Goal: Information Seeking & Learning: Learn about a topic

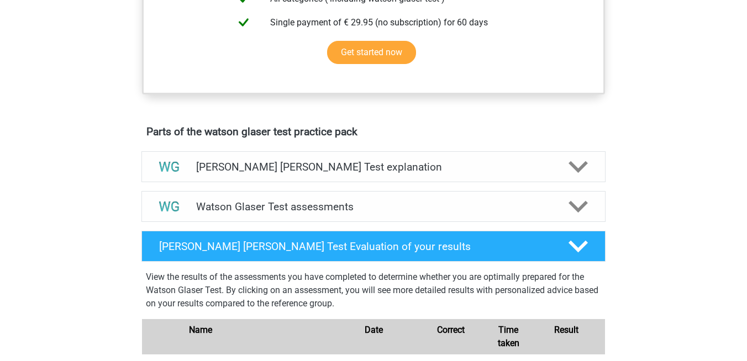
scroll to position [593, 0]
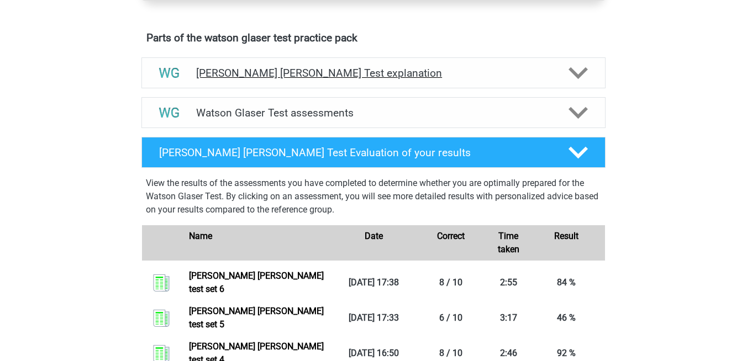
click at [358, 80] on h4 "[PERSON_NAME] [PERSON_NAME] Test explanation" at bounding box center [373, 73] width 355 height 13
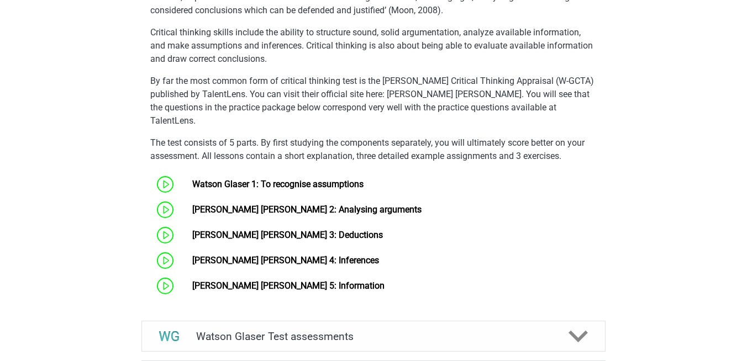
scroll to position [780, 0]
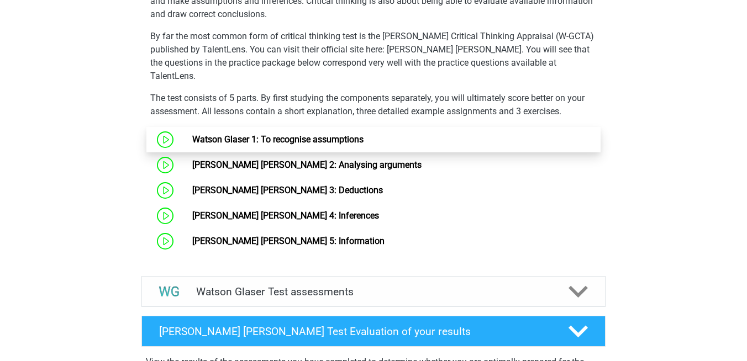
click at [307, 141] on link "Watson Glaser 1: To recognise assumptions" at bounding box center [277, 139] width 171 height 10
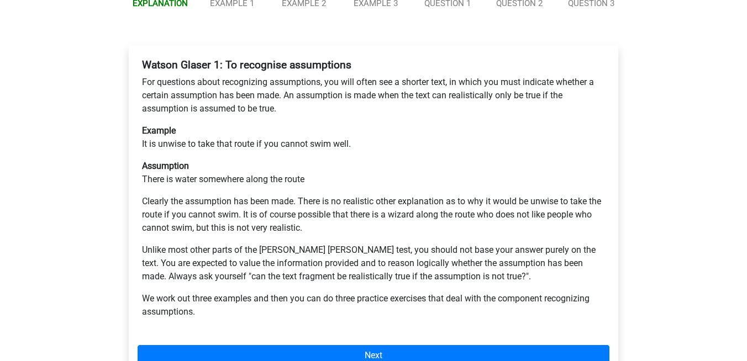
scroll to position [186, 0]
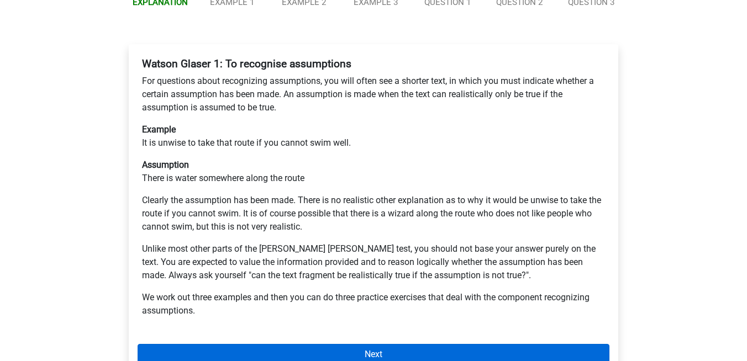
click at [361, 344] on link "Next" at bounding box center [374, 354] width 472 height 21
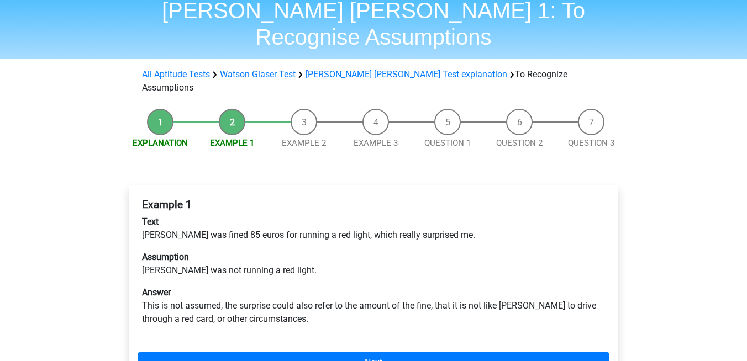
scroll to position [47, 0]
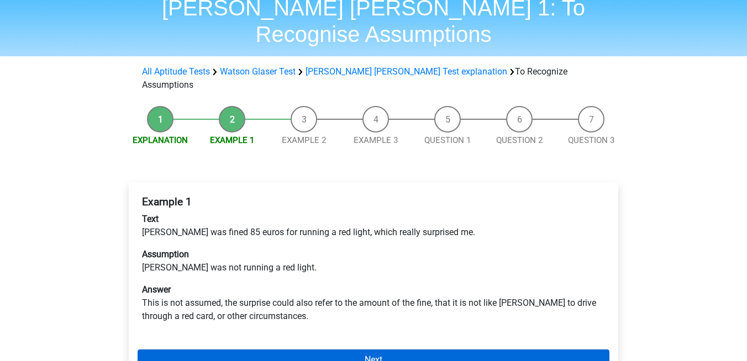
click at [360, 350] on link "Next" at bounding box center [374, 360] width 472 height 21
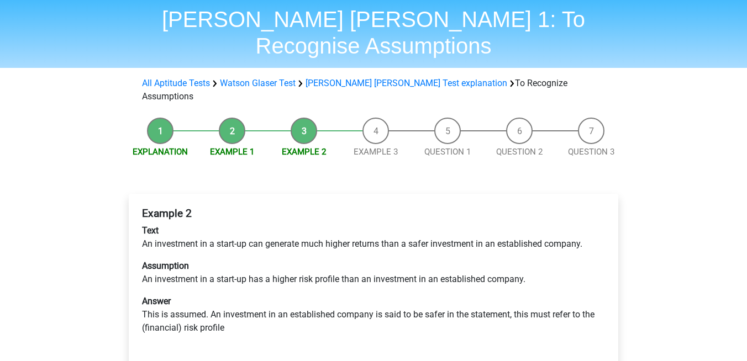
scroll to position [50, 0]
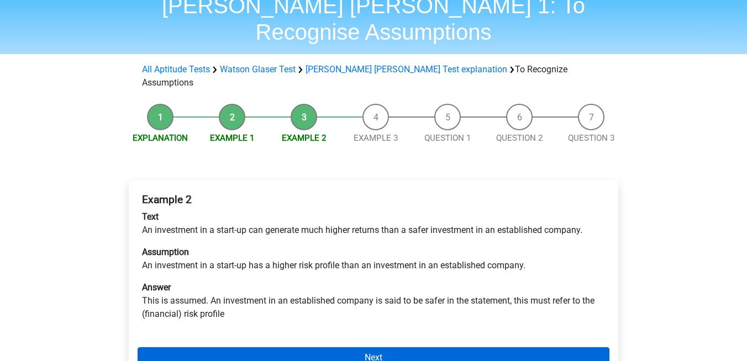
click at [325, 347] on link "Next" at bounding box center [374, 357] width 472 height 21
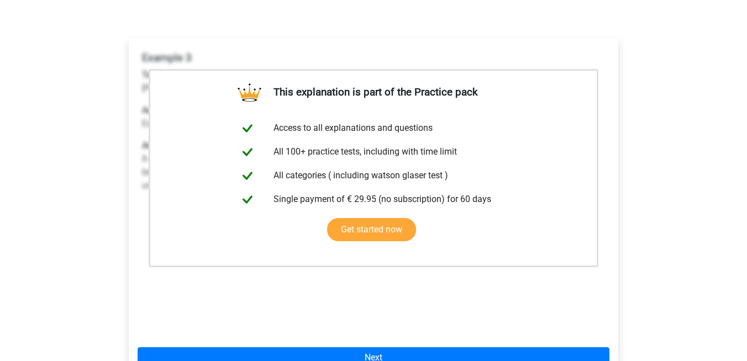
scroll to position [193, 0]
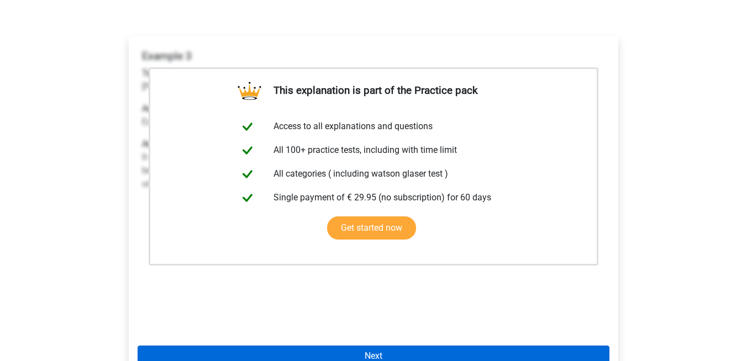
click at [335, 346] on link "Next" at bounding box center [374, 356] width 472 height 21
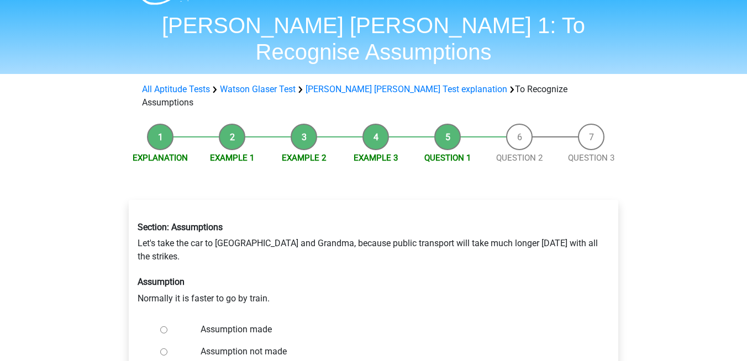
scroll to position [39, 0]
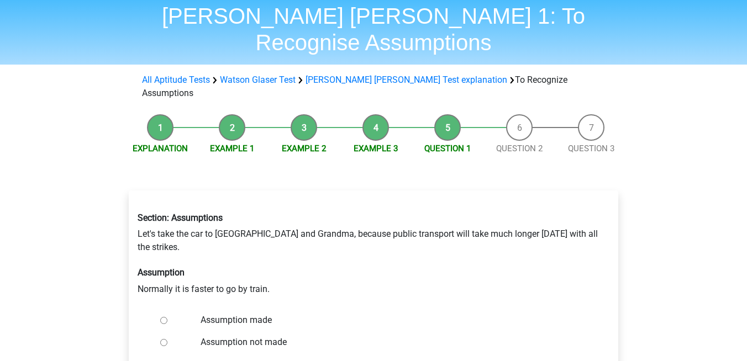
click at [163, 339] on input "Assumption not made" at bounding box center [163, 342] width 7 height 7
radio input "true"
